Goal: Book appointment/travel/reservation

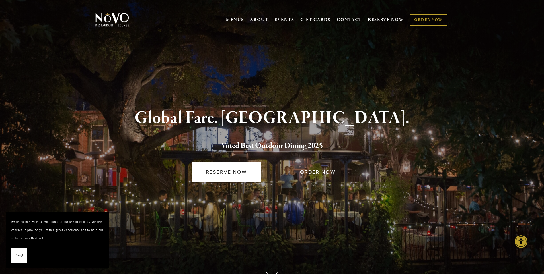
click at [235, 177] on link "RESERVE NOW" at bounding box center [227, 172] width 70 height 20
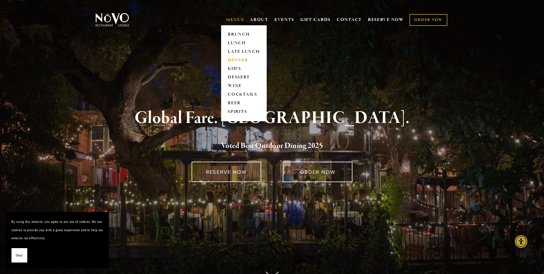
click at [234, 58] on link "DINNER" at bounding box center [244, 60] width 36 height 9
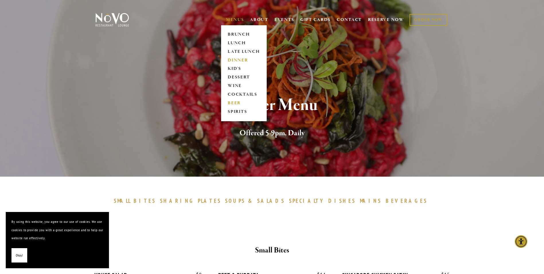
click at [237, 101] on link "BEER" at bounding box center [244, 103] width 36 height 9
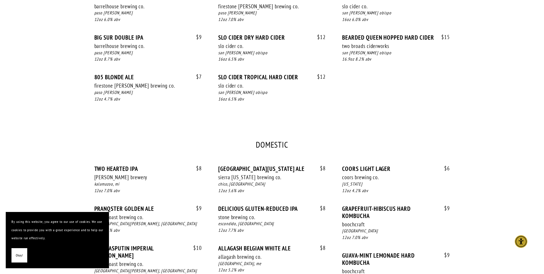
scroll to position [29, 0]
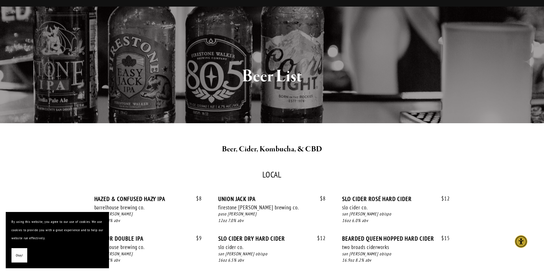
click at [14, 253] on button "Okay!" at bounding box center [19, 255] width 16 height 15
